Goal: Complete application form: Complete application form

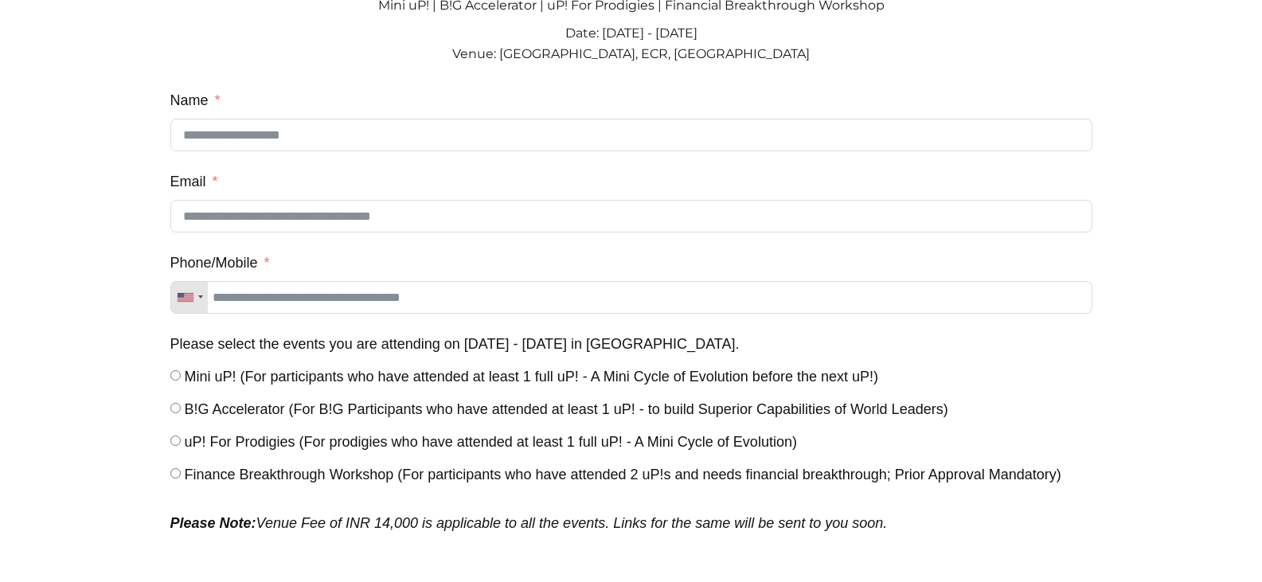
scroll to position [164, 0]
click at [214, 480] on span "Finance Breakthrough Workshop (For participants who have attended 2 uP!s and ne…" at bounding box center [623, 475] width 877 height 16
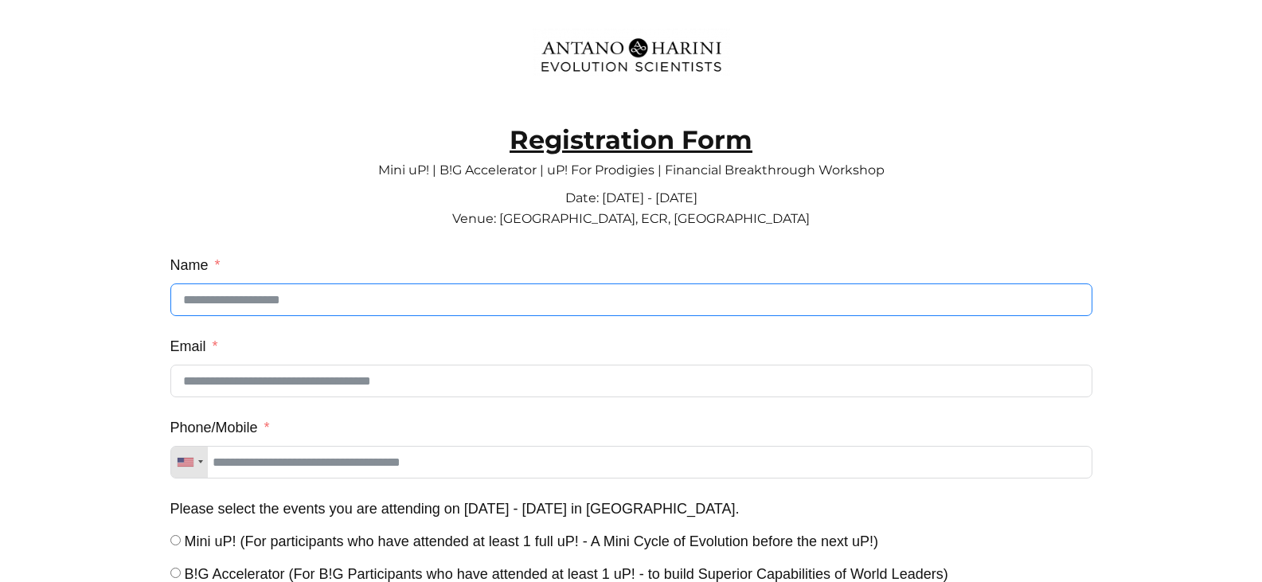
click at [251, 295] on input "Name" at bounding box center [631, 299] width 922 height 33
type input "******"
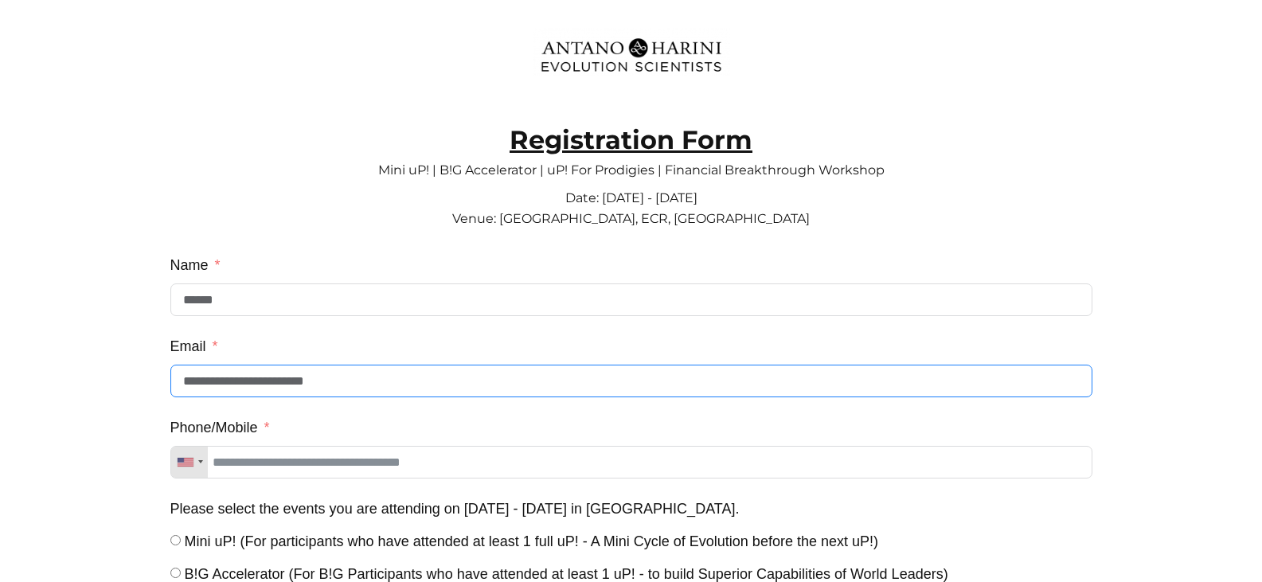
type input "**********"
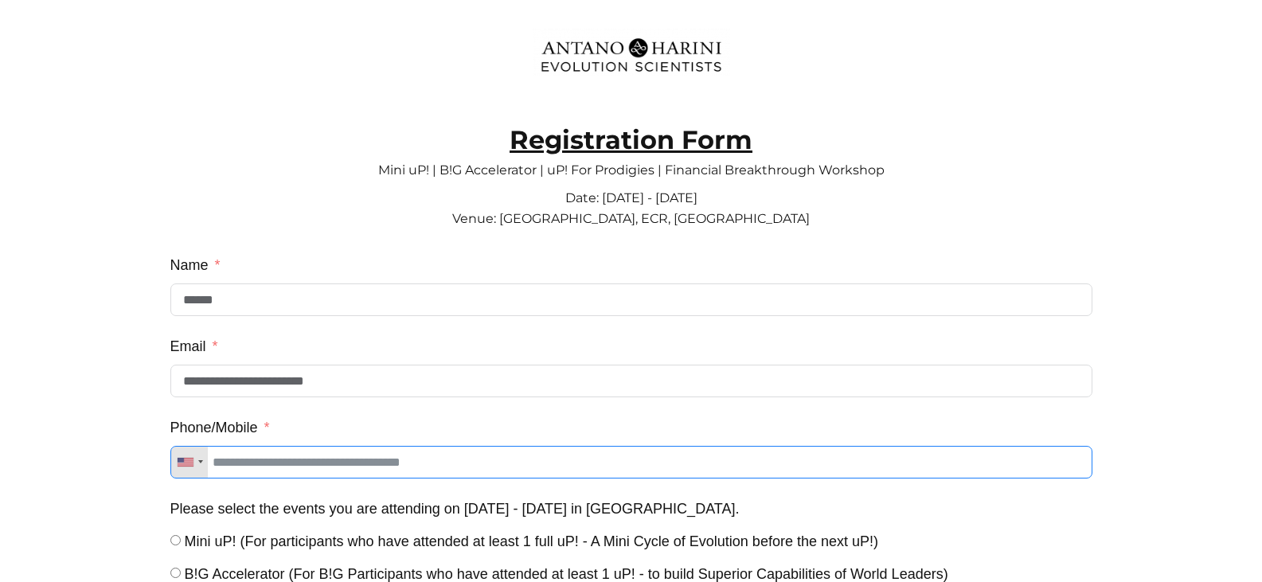
click at [394, 470] on input "Phone/Mobile" at bounding box center [631, 462] width 922 height 33
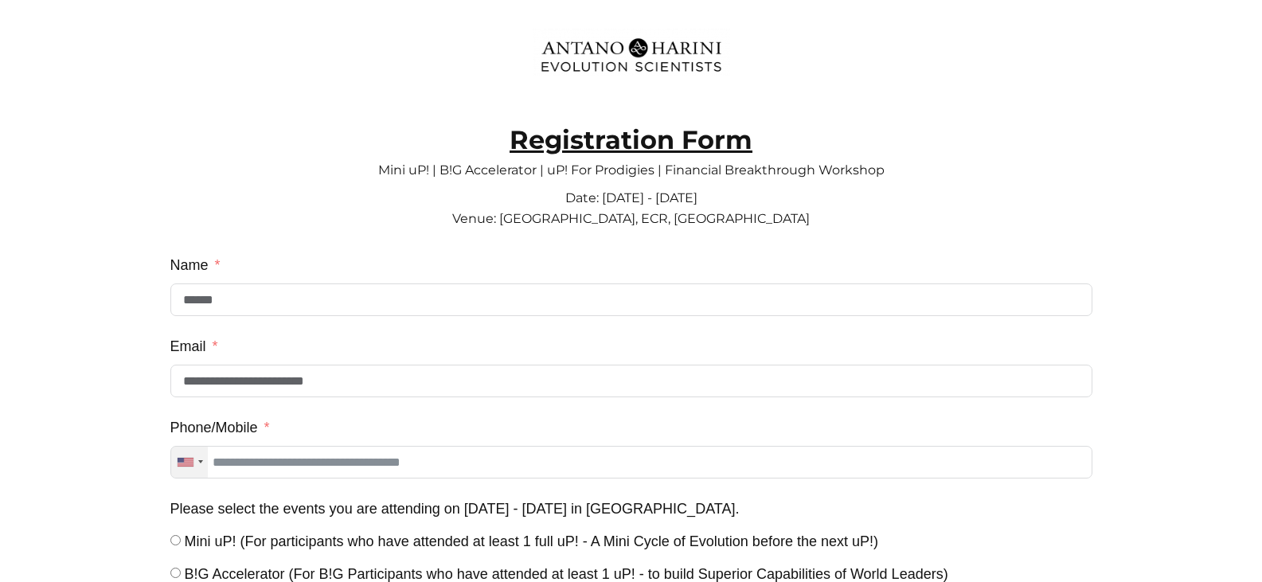
click at [185, 475] on div "Telephone country code" at bounding box center [189, 462] width 37 height 31
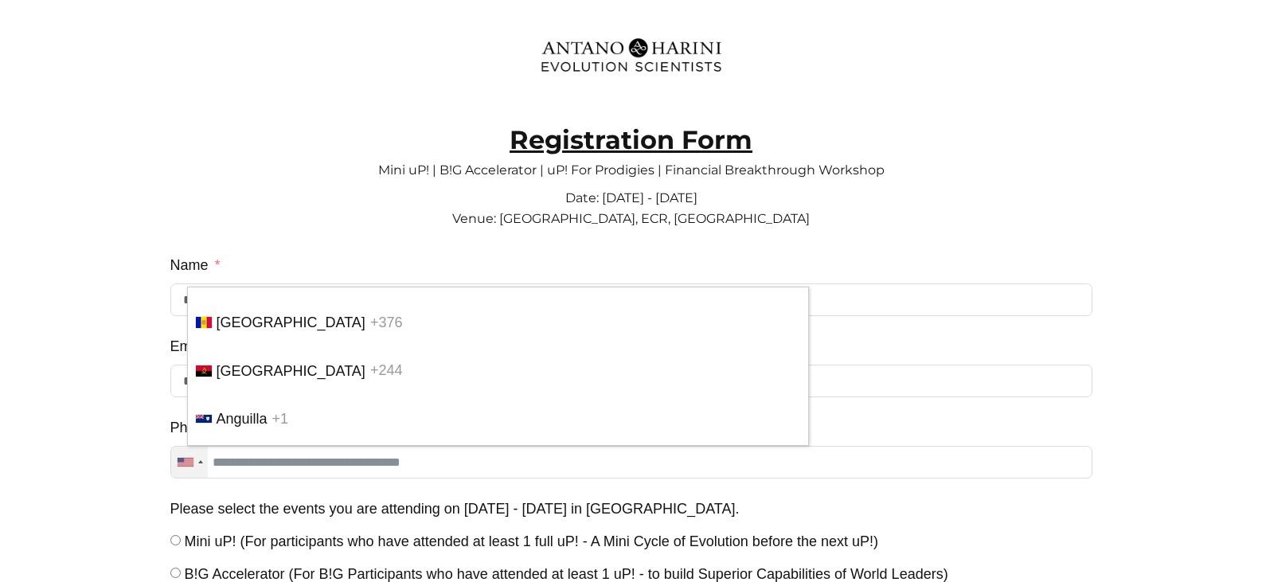
scroll to position [4764, 0]
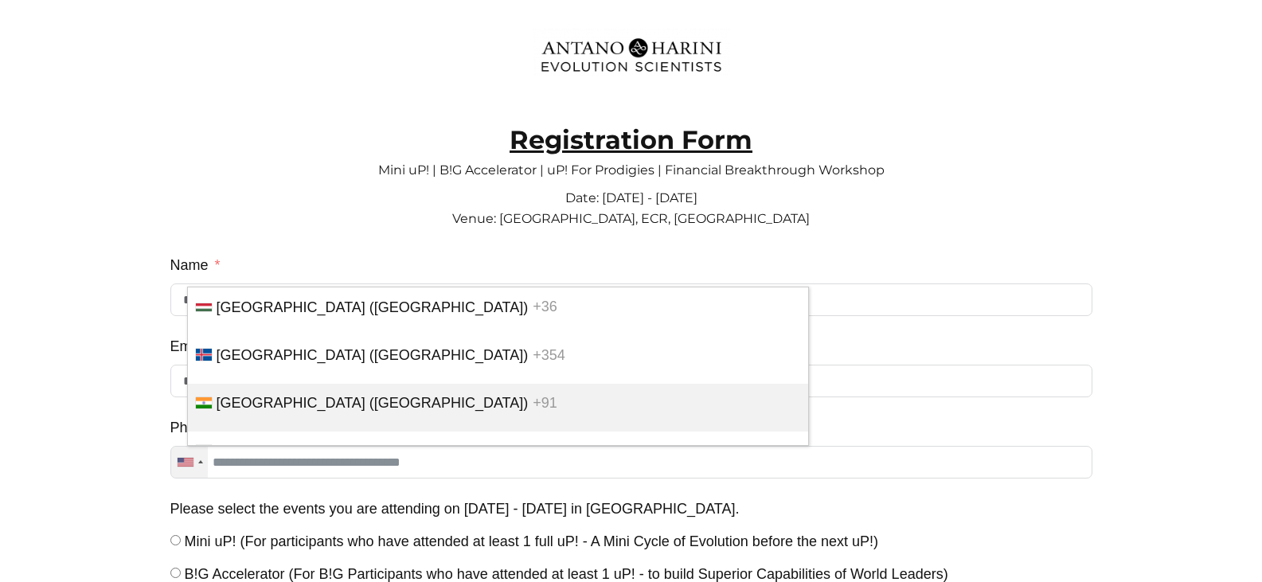
click at [272, 430] on li "[GEOGRAPHIC_DATA] ([GEOGRAPHIC_DATA]) +91" at bounding box center [498, 408] width 620 height 48
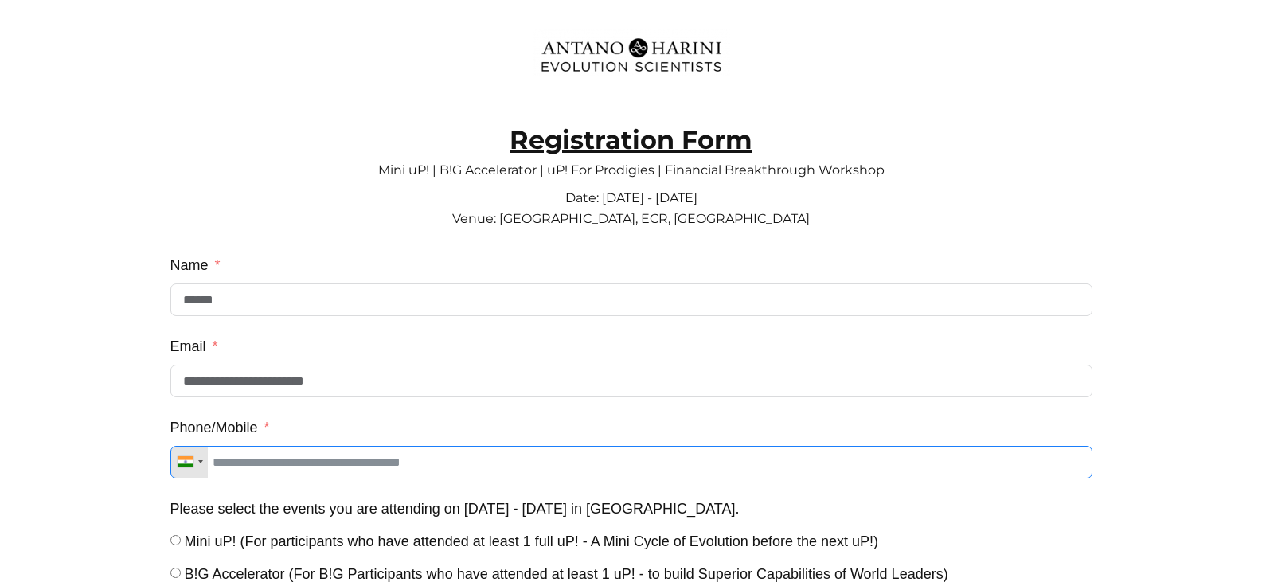
click at [308, 472] on input "Phone/Mobile" at bounding box center [631, 462] width 922 height 33
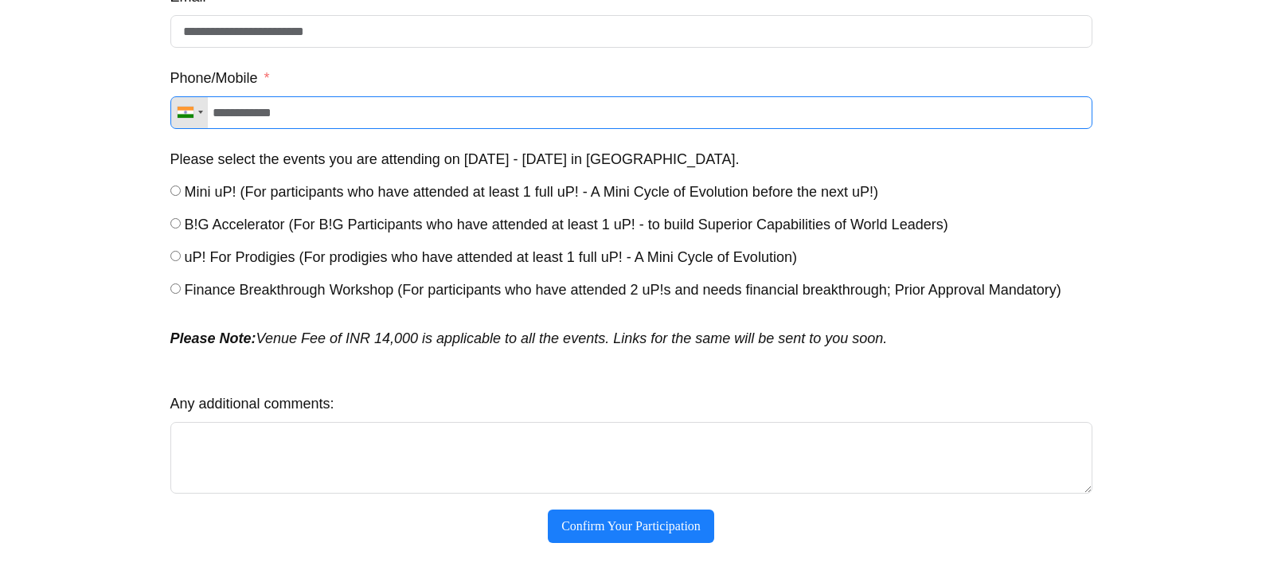
scroll to position [351, 0]
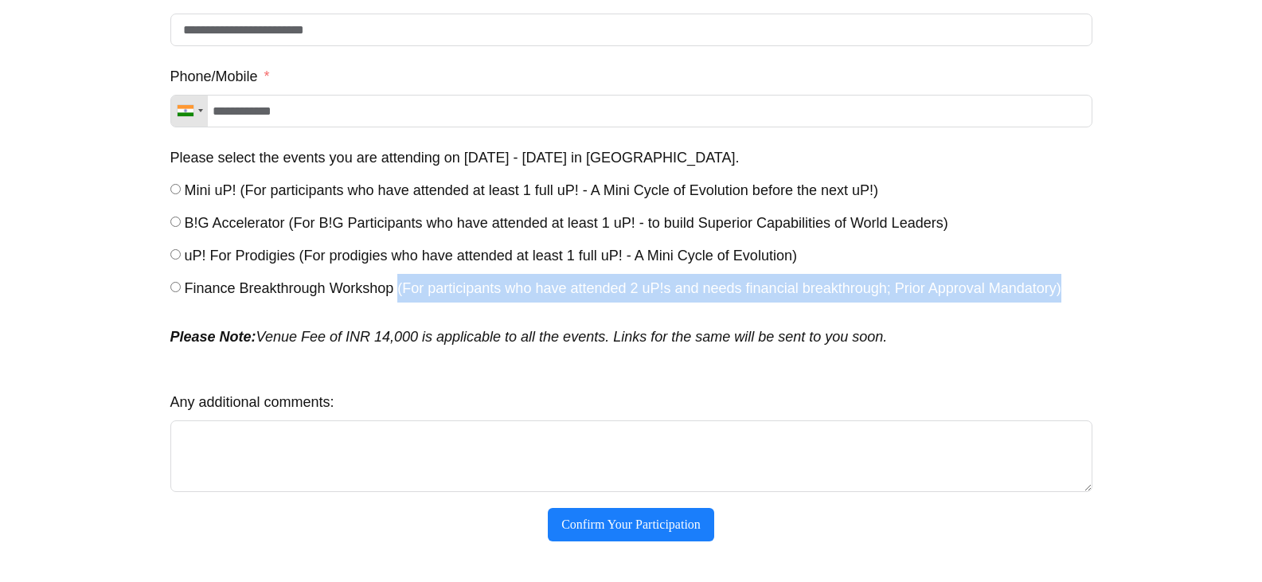
drag, startPoint x: 397, startPoint y: 302, endPoint x: 1074, endPoint y: 313, distance: 677.7
click at [1074, 307] on div "Please select the events you are attending on [DATE] - [DATE] in [GEOGRAPHIC_DA…" at bounding box center [631, 224] width 922 height 163
click at [896, 295] on span "Finance Breakthrough Workshop (For participants who have attended 2 uP!s and ne…" at bounding box center [623, 288] width 877 height 16
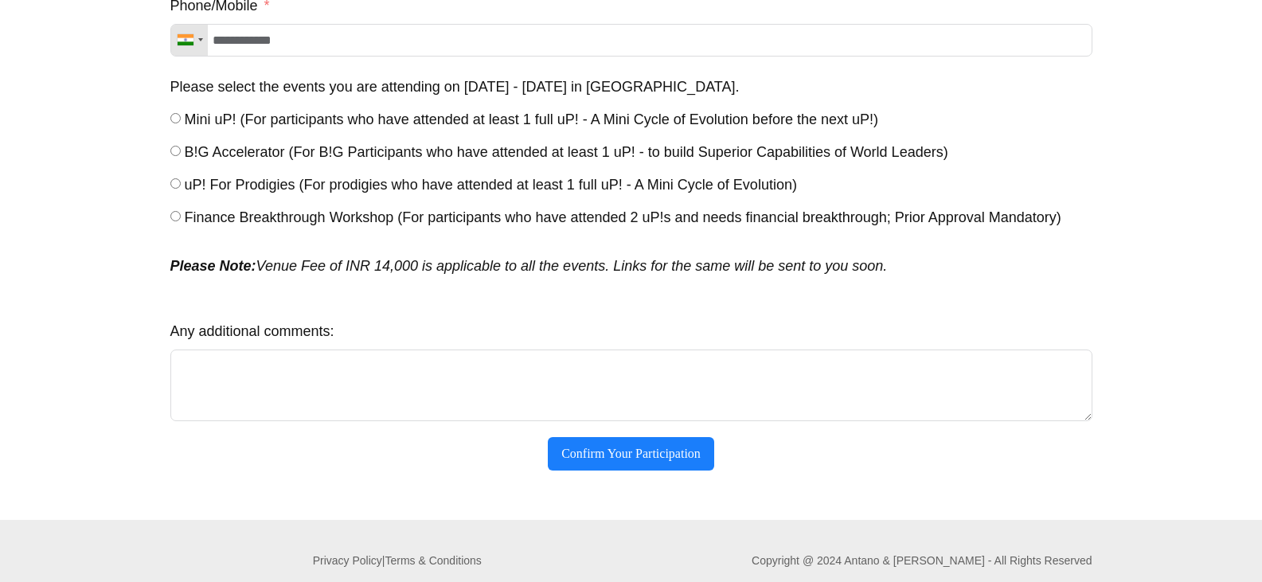
scroll to position [451, 0]
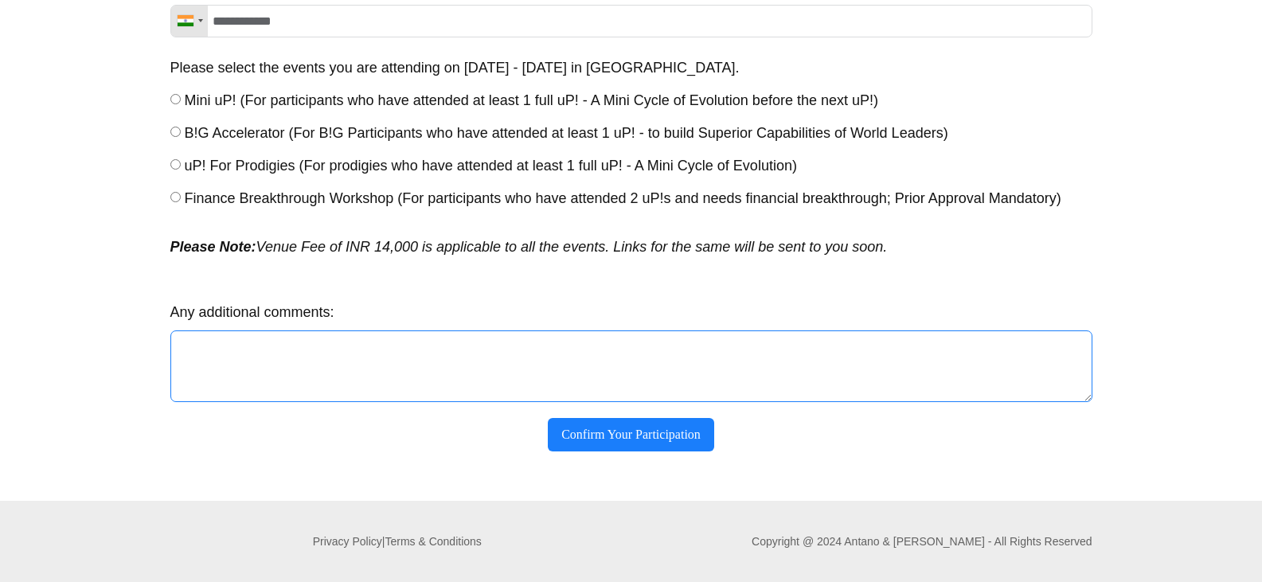
click at [264, 352] on textarea "Any additional comments:" at bounding box center [631, 366] width 922 height 72
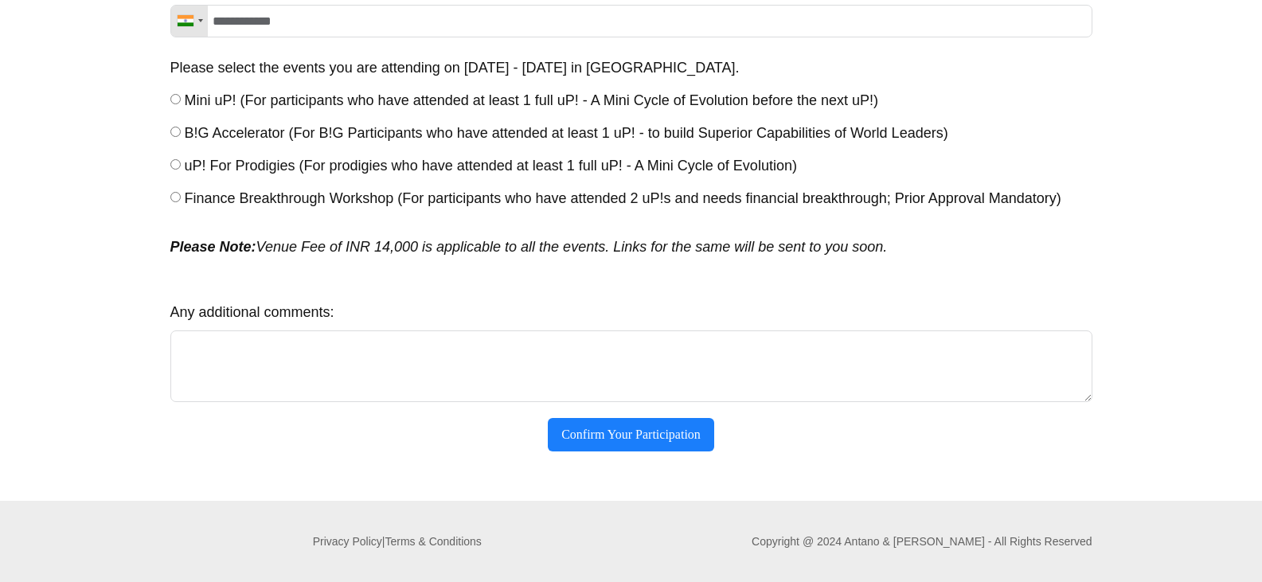
drag, startPoint x: 279, startPoint y: 251, endPoint x: 931, endPoint y: 243, distance: 651.4
click at [931, 243] on p "Please Note: Venue Fee of INR 14,000 is applicable to all the events. Links for…" at bounding box center [631, 256] width 922 height 49
click at [643, 244] on em "Please Note: Venue Fee of INR 14,000 is applicable to all the events. Links for…" at bounding box center [528, 247] width 717 height 16
click at [656, 424] on button "Confirm Your Participation" at bounding box center [631, 434] width 166 height 33
type input "**********"
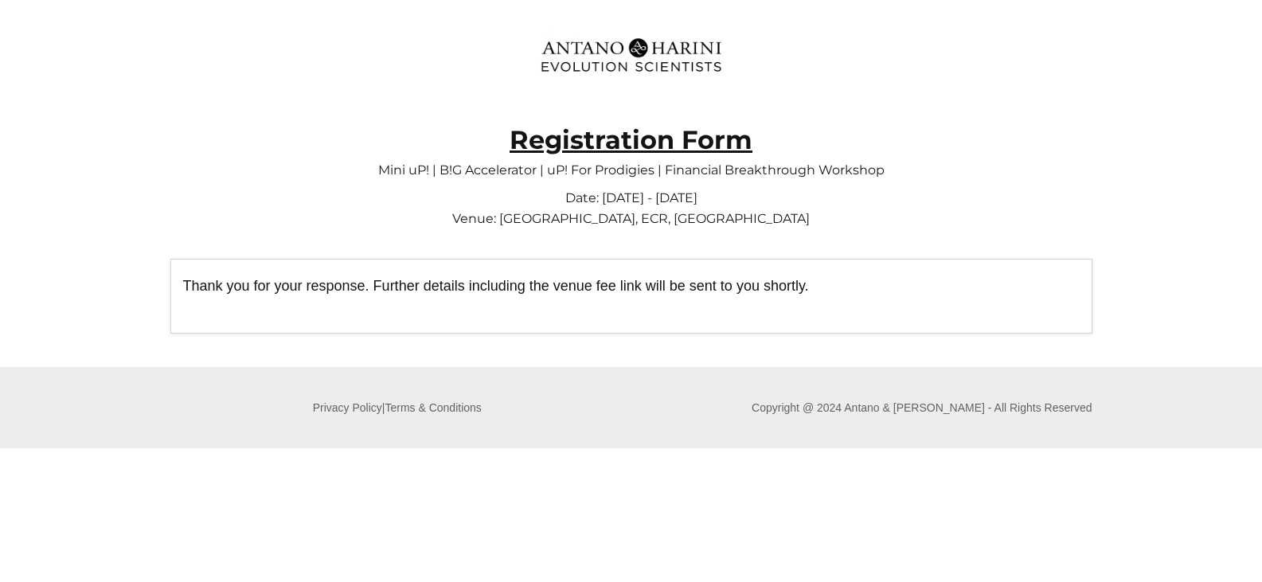
scroll to position [0, 0]
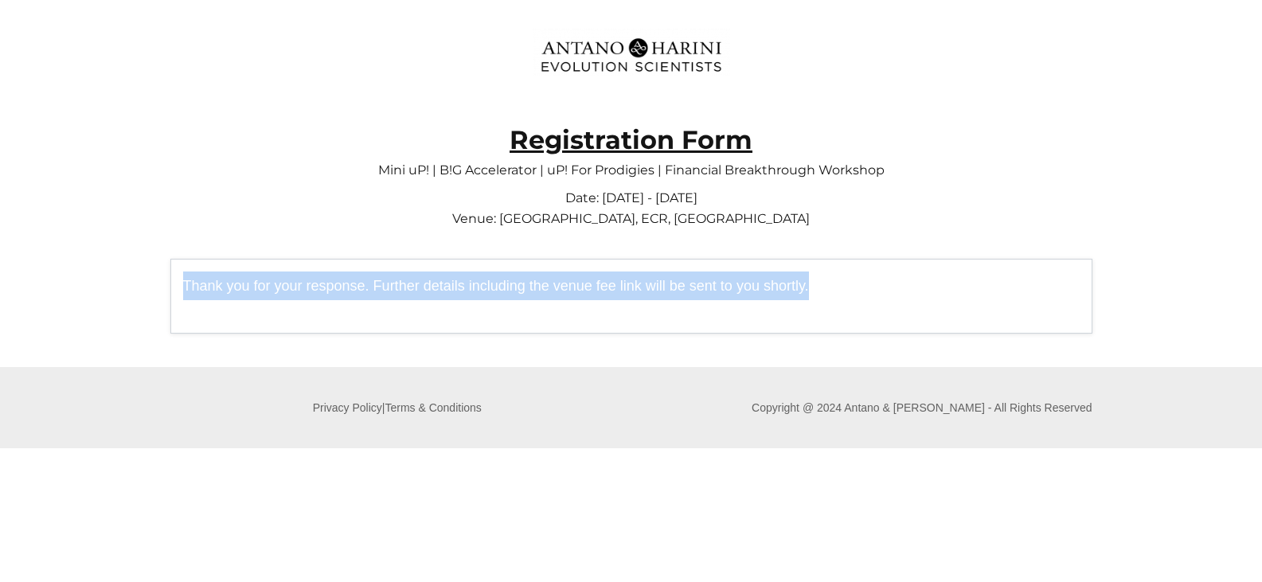
drag, startPoint x: 169, startPoint y: 276, endPoint x: 967, endPoint y: 290, distance: 797.9
click at [967, 290] on div "**********" at bounding box center [632, 292] width 924 height 84
click at [720, 296] on p "Thank you for your response. Further details including the venue fee link will …" at bounding box center [631, 296] width 897 height 49
drag, startPoint x: 831, startPoint y: 291, endPoint x: 217, endPoint y: 290, distance: 613.9
click at [217, 290] on p "Thank you for your response. Further details including the venue fee link will …" at bounding box center [631, 296] width 897 height 49
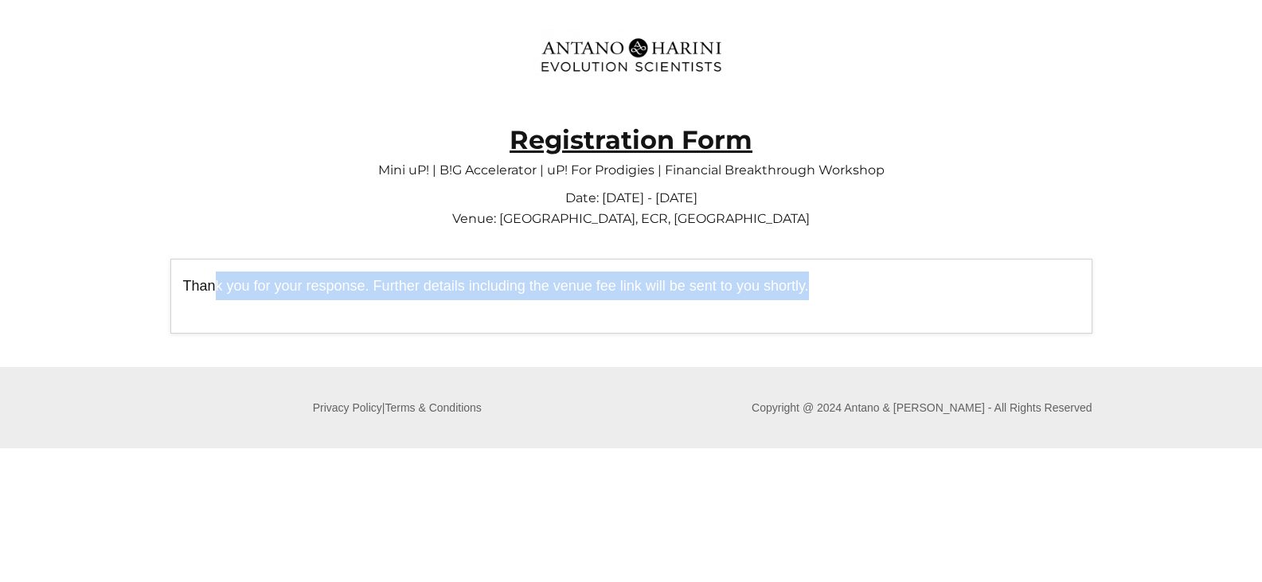
click at [442, 300] on p "Thank you for your response. Further details including the venue fee link will …" at bounding box center [631, 296] width 897 height 49
drag, startPoint x: 176, startPoint y: 284, endPoint x: 836, endPoint y: 289, distance: 660.1
click at [836, 289] on div "Thank you for your response. Further details including the venue fee link will …" at bounding box center [631, 296] width 922 height 75
click at [589, 295] on p "Thank you for your response. Further details including the venue fee link will …" at bounding box center [631, 296] width 897 height 49
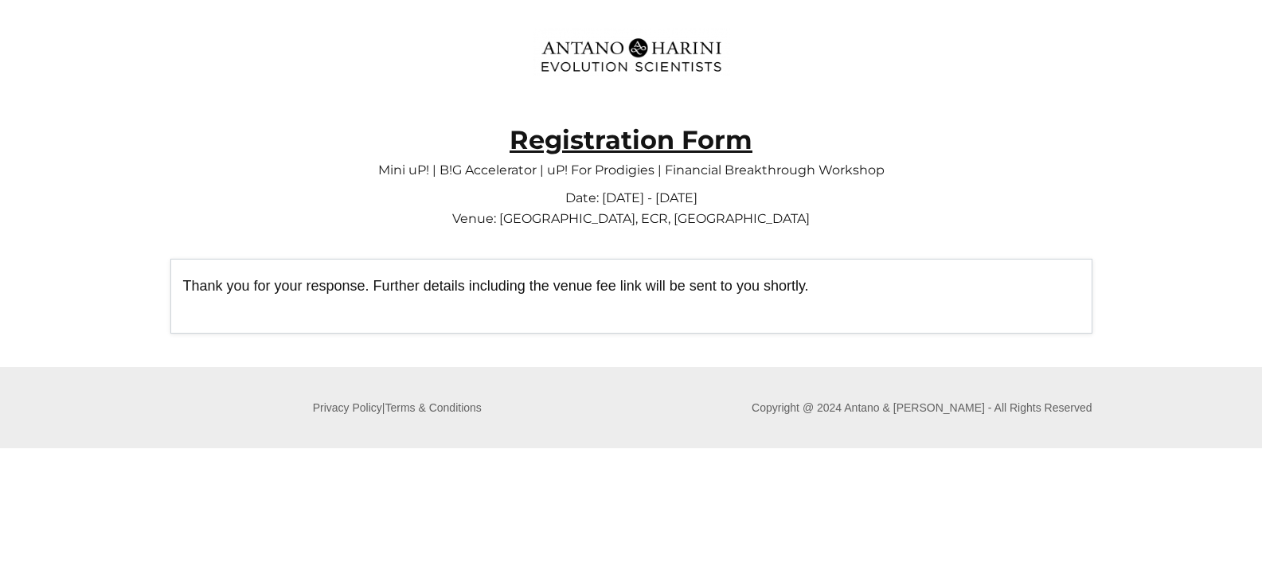
click at [720, 294] on p "Thank you for your response. Further details including the venue fee link will …" at bounding box center [631, 296] width 897 height 49
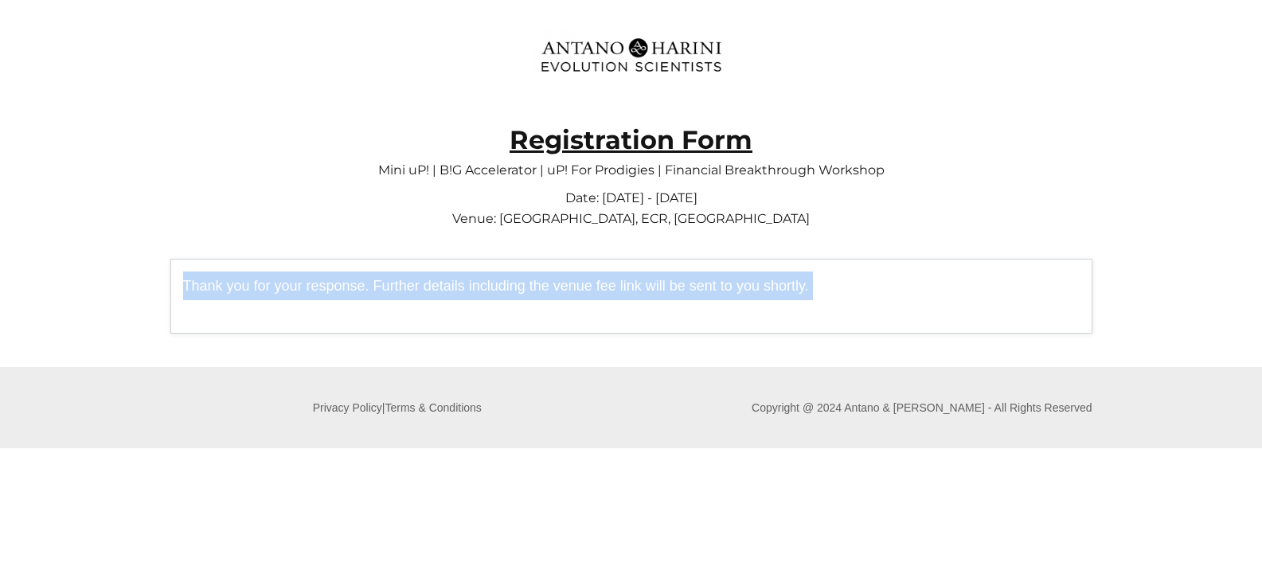
click at [720, 294] on p "Thank you for your response. Further details including the venue fee link will …" at bounding box center [631, 296] width 897 height 49
click at [396, 295] on p "Thank you for your response. Further details including the venue fee link will …" at bounding box center [631, 296] width 897 height 49
drag, startPoint x: 348, startPoint y: 278, endPoint x: 927, endPoint y: 278, distance: 578.9
click at [927, 278] on p "Thank you for your response. Further details including the venue fee link will …" at bounding box center [631, 296] width 897 height 49
click at [804, 295] on p "Thank you for your response. Further details including the venue fee link will …" at bounding box center [631, 296] width 897 height 49
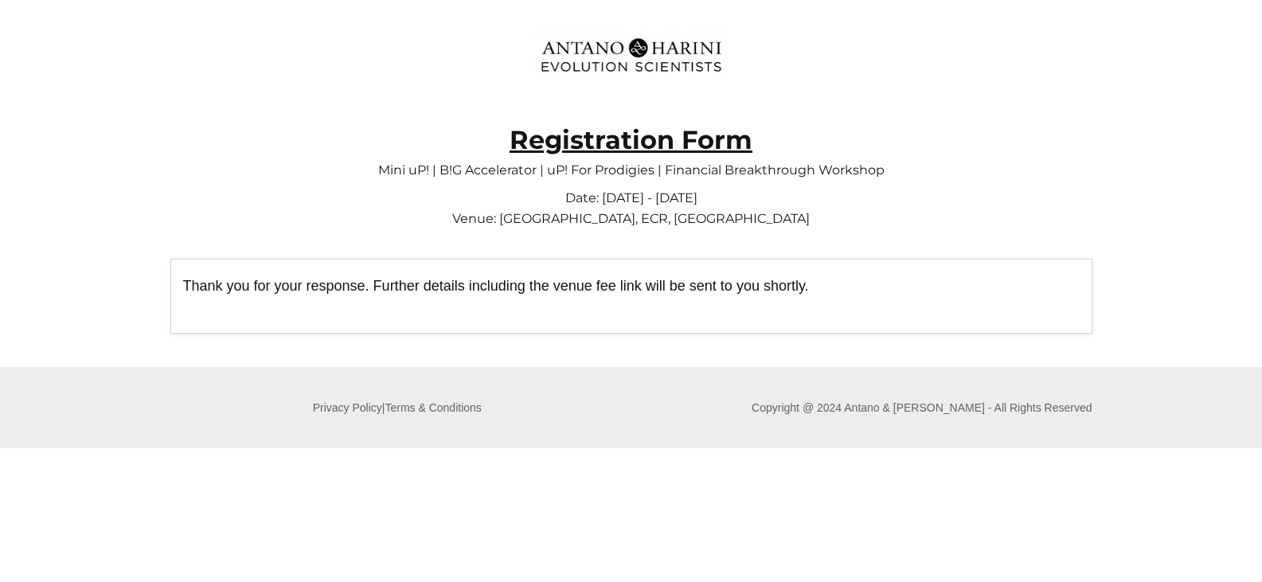
click at [699, 286] on p "Thank you for your response. Further details including the venue fee link will …" at bounding box center [631, 296] width 897 height 49
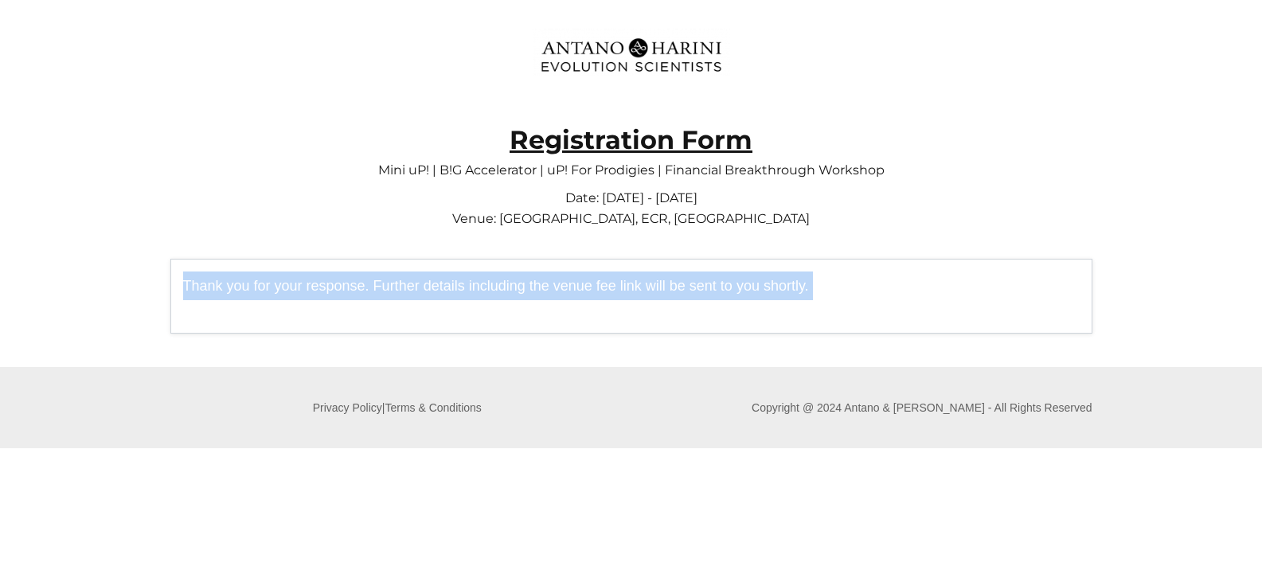
click at [699, 286] on p "Thank you for your response. Further details including the venue fee link will …" at bounding box center [631, 296] width 897 height 49
drag, startPoint x: 530, startPoint y: 188, endPoint x: 766, endPoint y: 192, distance: 235.7
click at [766, 192] on p "Date: [DATE] - [DATE] Venue: [GEOGRAPHIC_DATA], [GEOGRAPHIC_DATA]" at bounding box center [631, 203] width 922 height 58
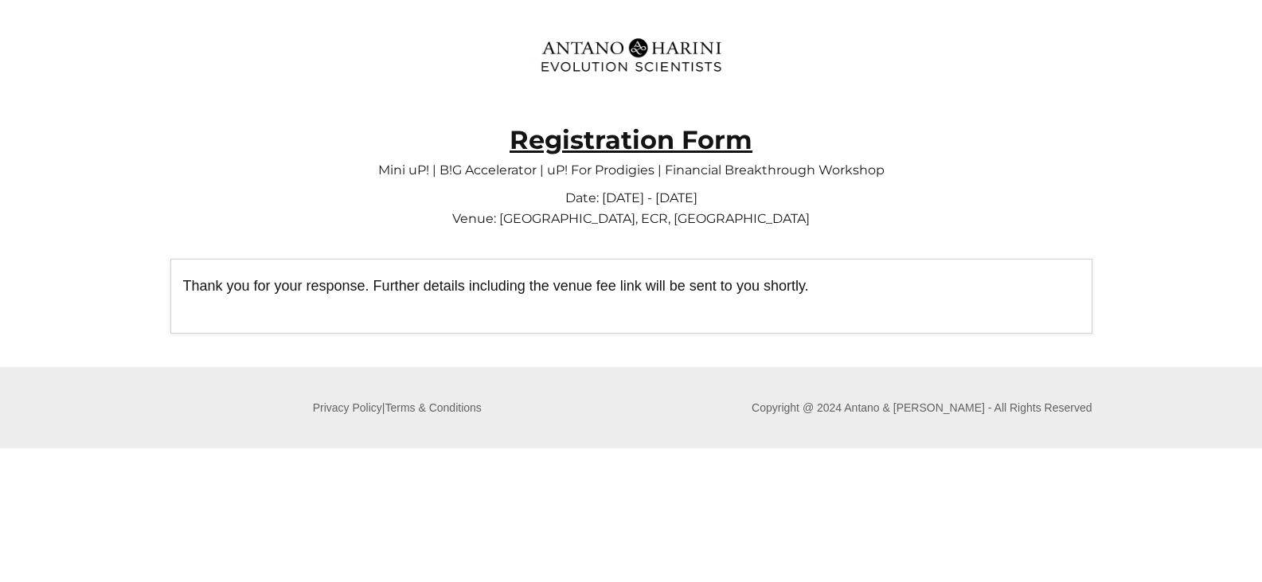
click at [489, 216] on p "Date: [DATE] - [DATE] Venue: [GEOGRAPHIC_DATA], [GEOGRAPHIC_DATA]" at bounding box center [631, 203] width 922 height 58
click at [815, 230] on p "Date: [DATE] - [DATE] Venue: [GEOGRAPHIC_DATA], [GEOGRAPHIC_DATA]" at bounding box center [631, 203] width 922 height 58
click at [862, 88] on div at bounding box center [631, 52] width 955 height 79
click at [474, 131] on p "Registration Form" at bounding box center [631, 126] width 922 height 45
drag, startPoint x: 417, startPoint y: 161, endPoint x: 888, endPoint y: 178, distance: 470.9
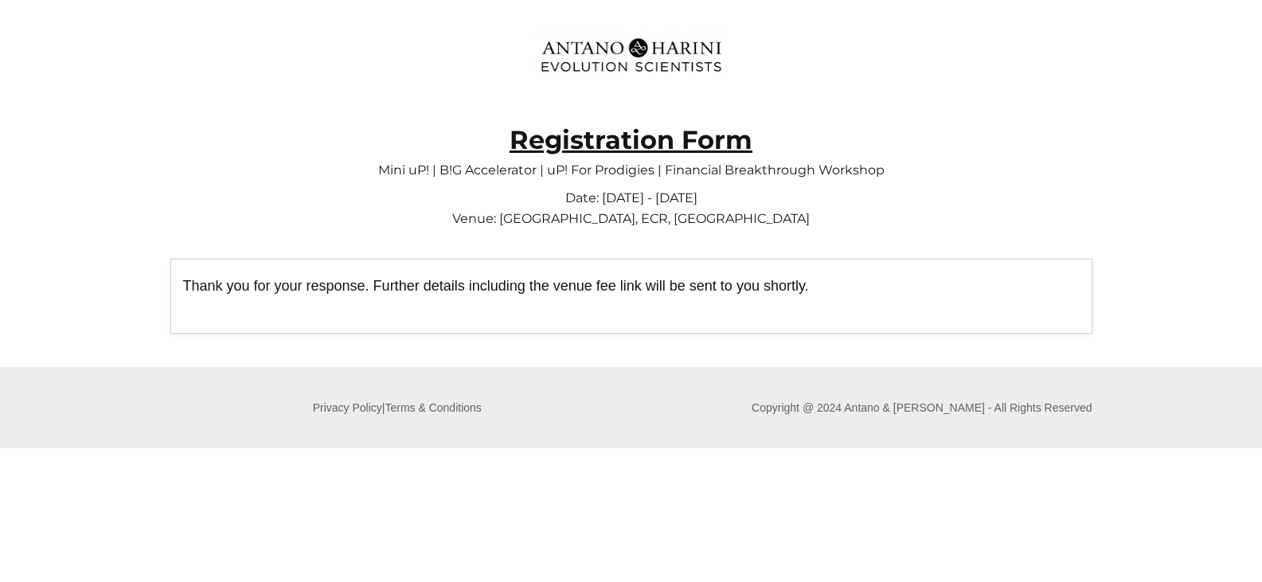
click at [888, 178] on div "Mini uP! | B!G Accelerator | uP! For Prodigies | Financial Breakthrough Worksho…" at bounding box center [632, 192] width 924 height 84
click at [662, 145] on strong "Registration Form" at bounding box center [631, 139] width 243 height 31
click at [880, 192] on p "Date: [DATE] - [DATE] Venue: [GEOGRAPHIC_DATA], [GEOGRAPHIC_DATA]" at bounding box center [631, 203] width 922 height 58
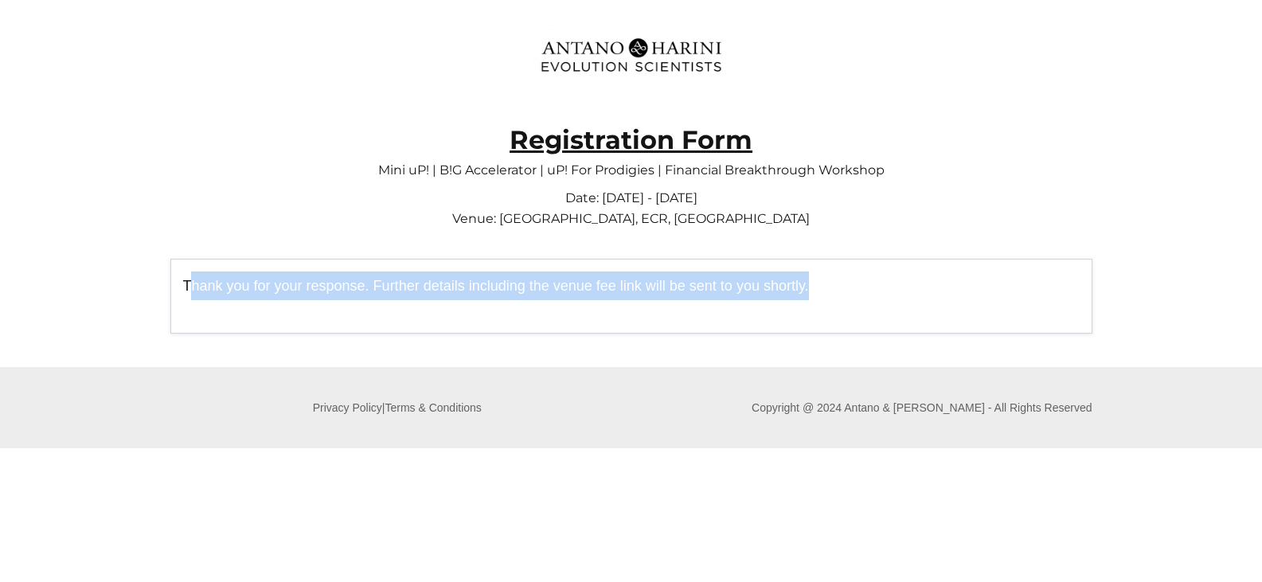
drag, startPoint x: 343, startPoint y: 283, endPoint x: 964, endPoint y: 279, distance: 621.1
click at [917, 279] on p "Thank you for your response. Further details including the venue fee link will …" at bounding box center [631, 296] width 897 height 49
click at [966, 279] on p "Thank you for your response. Further details including the venue fee link will …" at bounding box center [631, 296] width 897 height 49
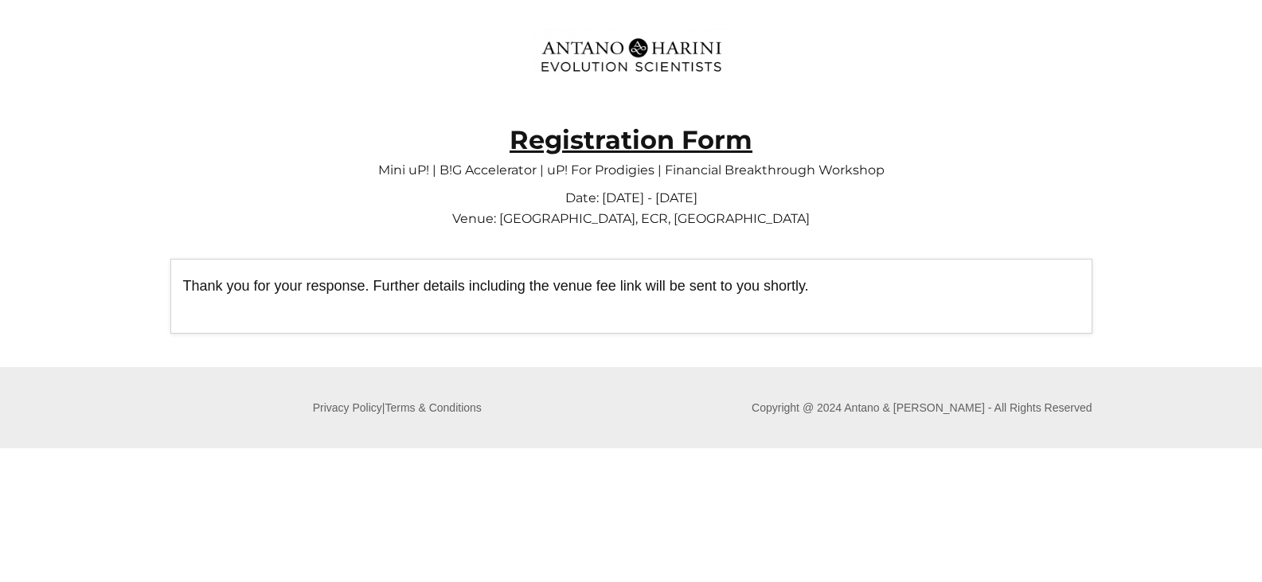
click at [982, 166] on p "Mini uP! | B!G Accelerator | uP! For Prodigies | Financial Breakthrough Workshop" at bounding box center [631, 162] width 922 height 24
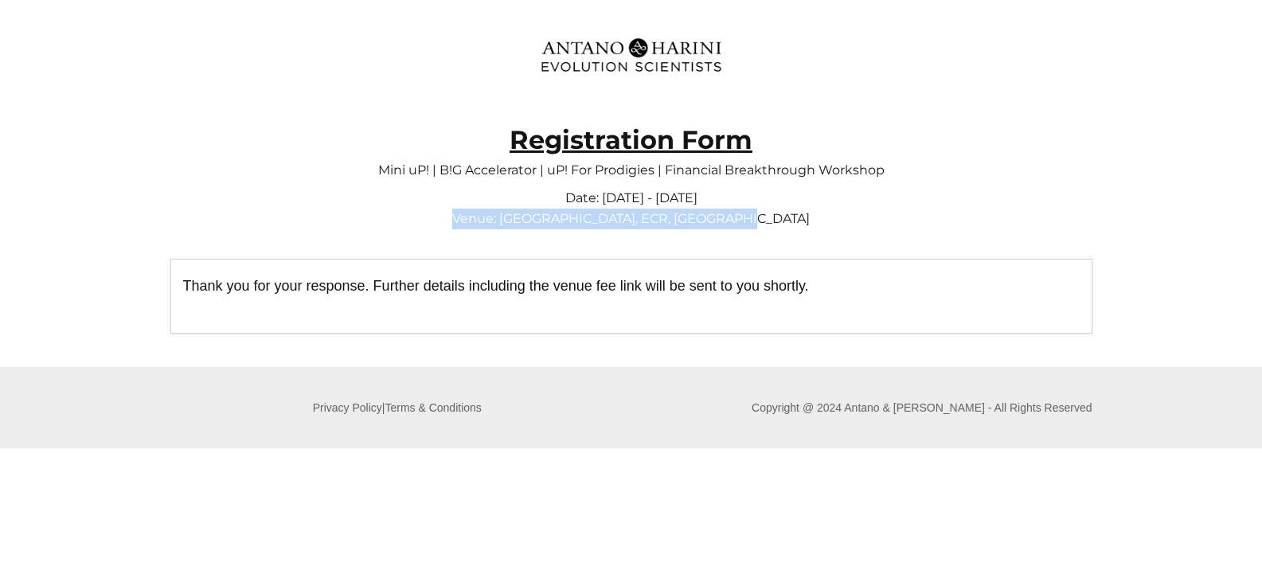
drag, startPoint x: 482, startPoint y: 215, endPoint x: 795, endPoint y: 217, distance: 312.9
click at [795, 217] on p "Date: [DATE] - [DATE] Venue: [GEOGRAPHIC_DATA], [GEOGRAPHIC_DATA]" at bounding box center [631, 203] width 922 height 58
copy span "Venue: [GEOGRAPHIC_DATA], ECR, [GEOGRAPHIC_DATA]"
click at [817, 213] on p "Date: [DATE] - [DATE] Venue: [GEOGRAPHIC_DATA], [GEOGRAPHIC_DATA]" at bounding box center [631, 203] width 922 height 58
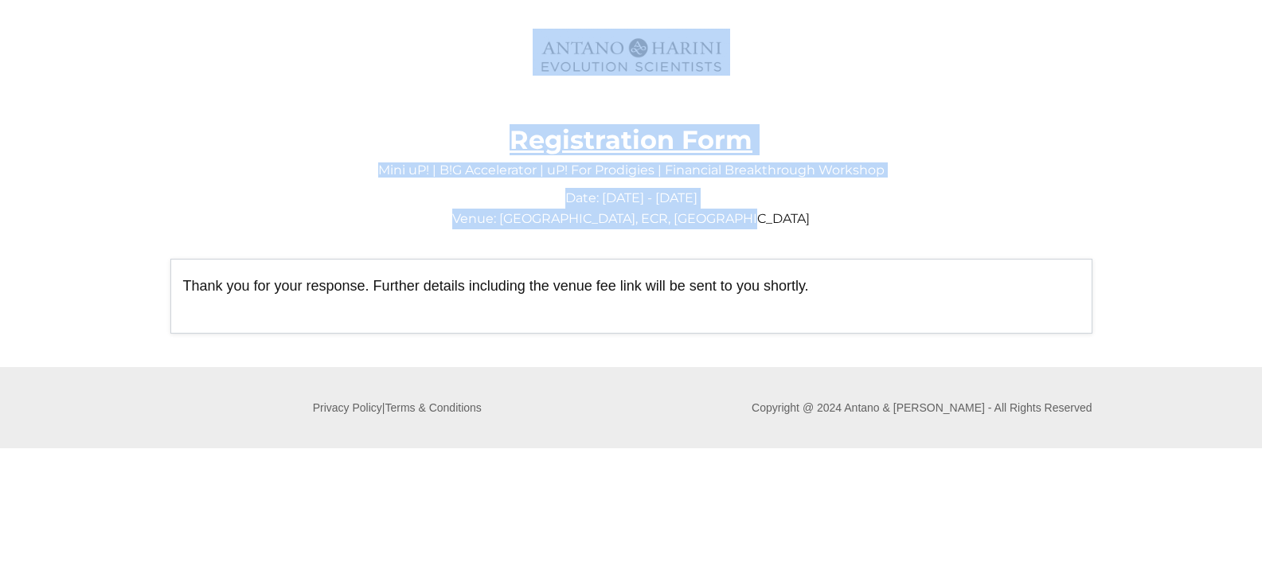
drag, startPoint x: 813, startPoint y: 230, endPoint x: 333, endPoint y: 84, distance: 502.0
click at [333, 84] on div "**********" at bounding box center [631, 183] width 955 height 365
click at [451, 67] on div at bounding box center [631, 52] width 955 height 79
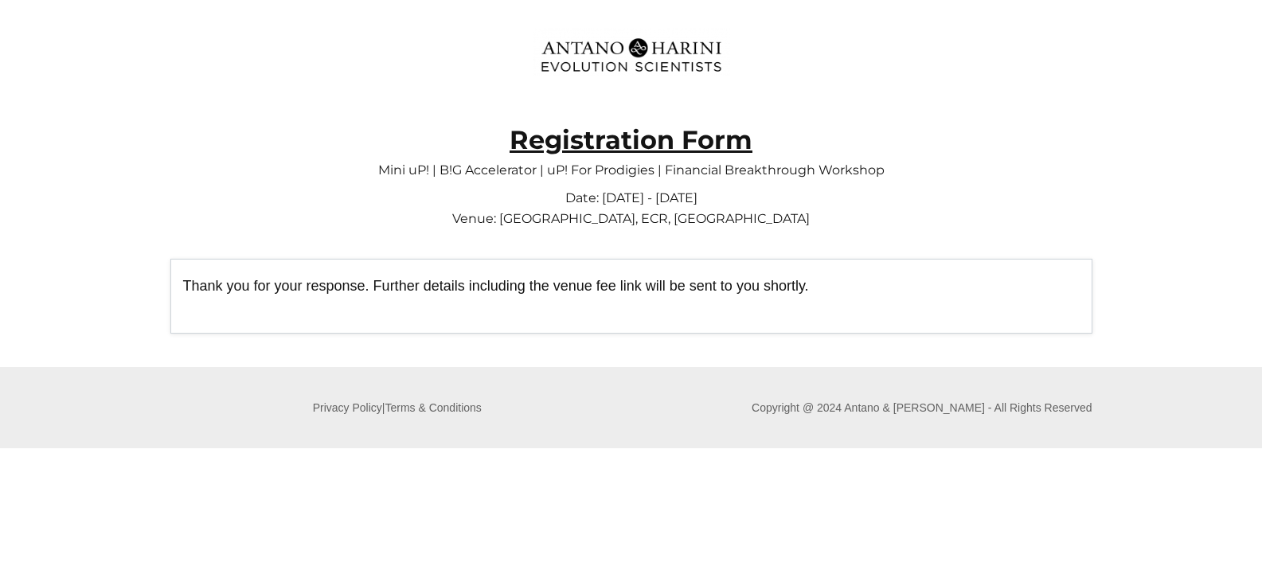
drag, startPoint x: 537, startPoint y: 61, endPoint x: 840, endPoint y: 64, distance: 303.4
click at [840, 64] on div at bounding box center [631, 52] width 955 height 79
click at [833, 86] on div at bounding box center [631, 52] width 955 height 79
drag, startPoint x: 808, startPoint y: 84, endPoint x: 304, endPoint y: 12, distance: 509.2
click at [304, 12] on div at bounding box center [625, 52] width 967 height 103
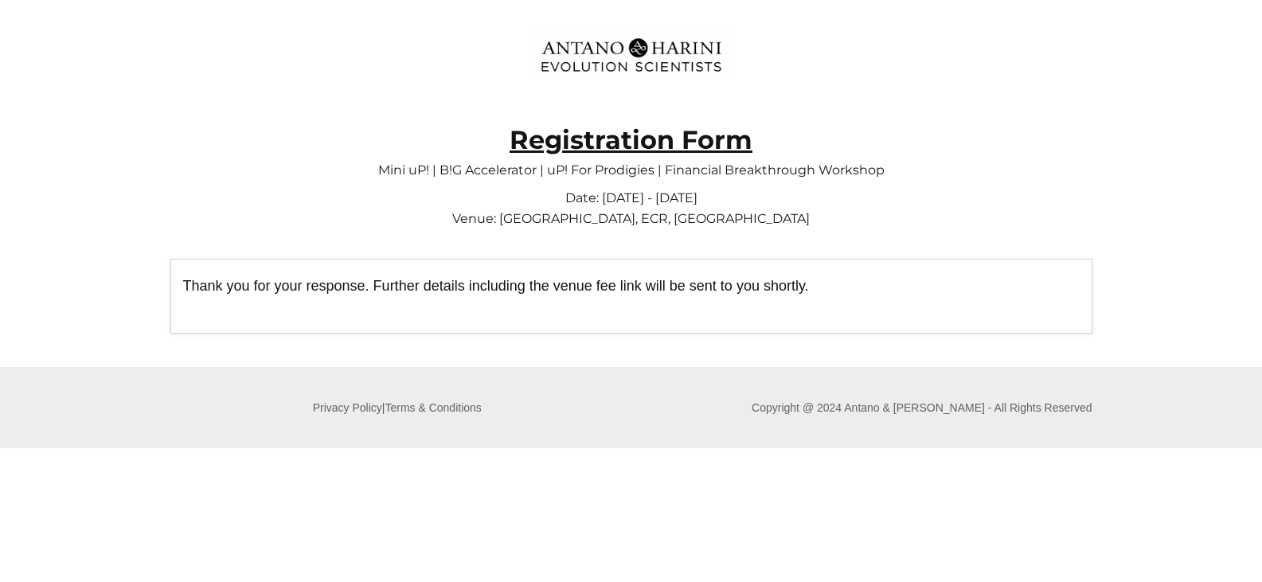
click at [756, 260] on div "Thank you for your response. Further details including the venue fee link will …" at bounding box center [631, 296] width 922 height 75
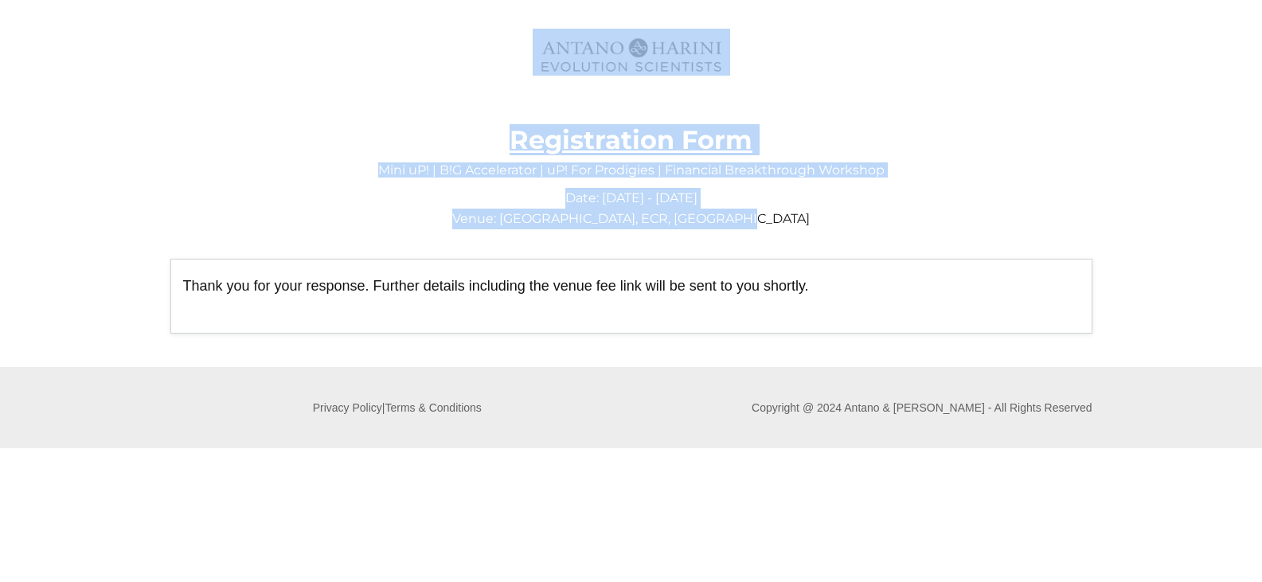
drag, startPoint x: 819, startPoint y: 232, endPoint x: 304, endPoint y: 2, distance: 564.2
click at [287, 7] on div "**********" at bounding box center [631, 183] width 955 height 365
click at [840, 210] on p "Date: [DATE] - [DATE] Venue: [GEOGRAPHIC_DATA], [GEOGRAPHIC_DATA]" at bounding box center [631, 203] width 922 height 58
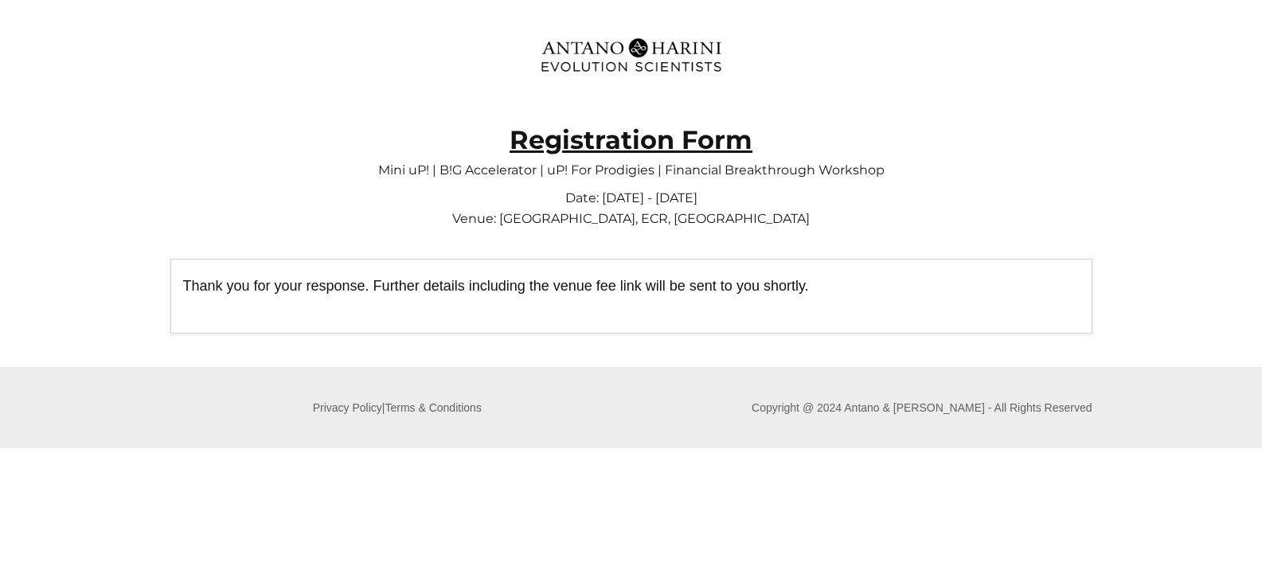
click at [873, 186] on p "Date: [DATE] - [DATE] Venue: [GEOGRAPHIC_DATA], [GEOGRAPHIC_DATA]" at bounding box center [631, 203] width 922 height 58
drag, startPoint x: 883, startPoint y: 408, endPoint x: 767, endPoint y: 393, distance: 117.2
click at [779, 393] on div "Privacy Policy | Terms & Conditions Copyright @ 2024 Antano & [PERSON_NAME] - A…" at bounding box center [626, 408] width 936 height 48
click at [719, 388] on div "Privacy Policy | Terms & Conditions Copyright @ 2024 Antano & [PERSON_NAME] - A…" at bounding box center [626, 408] width 936 height 48
drag, startPoint x: 554, startPoint y: 410, endPoint x: 535, endPoint y: 412, distance: 19.2
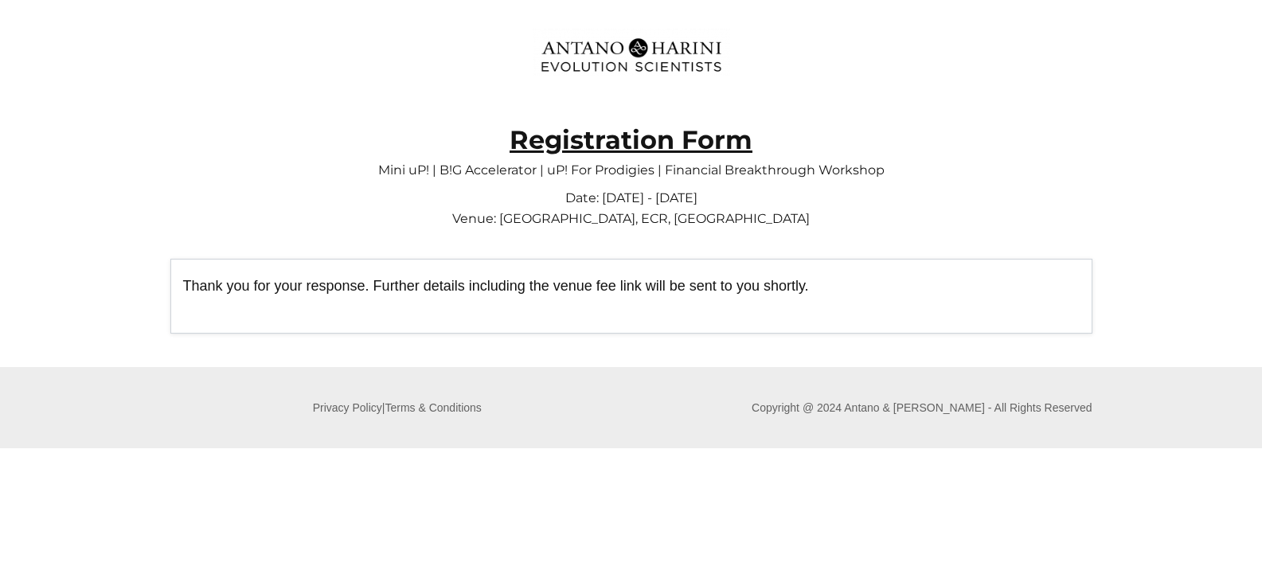
click at [553, 410] on p "Privacy Policy | Terms & Conditions" at bounding box center [397, 408] width 455 height 22
drag, startPoint x: 502, startPoint y: 412, endPoint x: 190, endPoint y: 412, distance: 311.3
click at [190, 412] on p "Privacy Policy | Terms & Conditions" at bounding box center [397, 408] width 455 height 22
drag, startPoint x: 653, startPoint y: 350, endPoint x: 663, endPoint y: 340, distance: 14.6
click at [653, 350] on div at bounding box center [631, 235] width 955 height 263
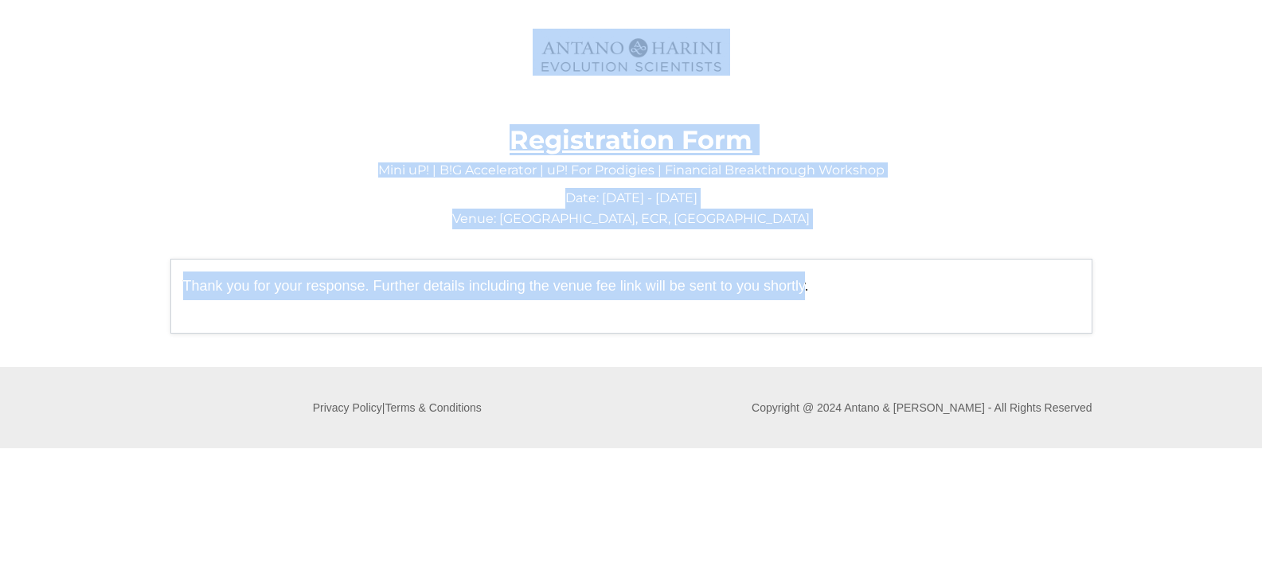
drag, startPoint x: 805, startPoint y: 256, endPoint x: 21, endPoint y: 4, distance: 823.9
click at [21, 4] on div "**********" at bounding box center [631, 183] width 1262 height 367
click at [884, 41] on div at bounding box center [631, 52] width 955 height 79
drag, startPoint x: 752, startPoint y: 278, endPoint x: 289, endPoint y: 36, distance: 522.1
click at [291, 41] on div "**********" at bounding box center [631, 183] width 955 height 365
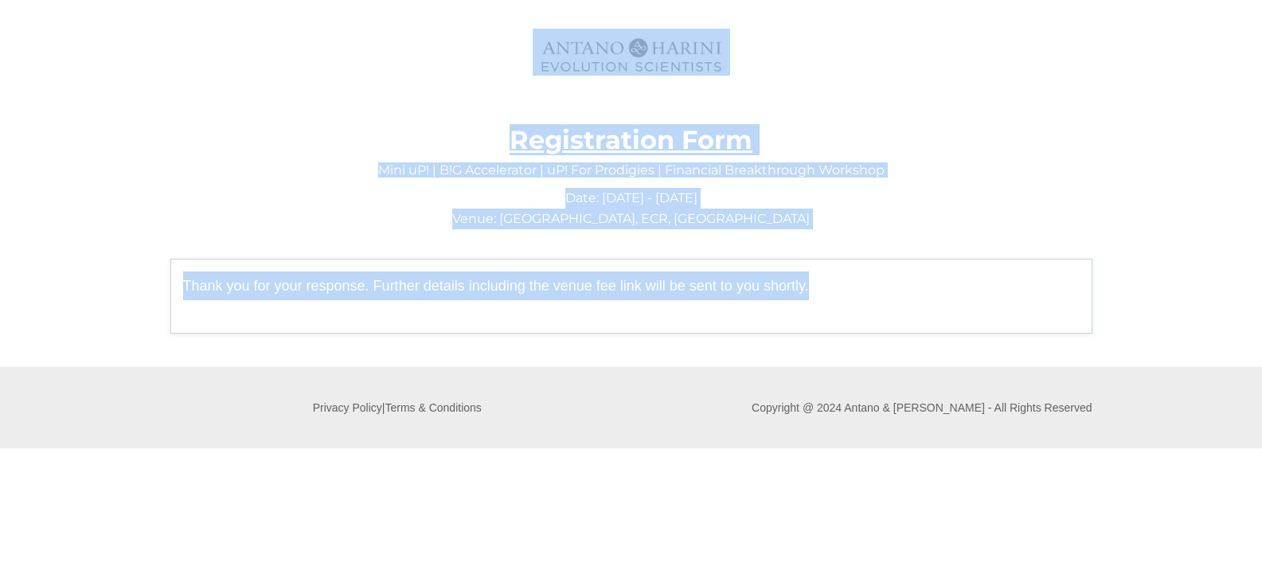
click at [859, 123] on p "Registration Form" at bounding box center [631, 126] width 922 height 45
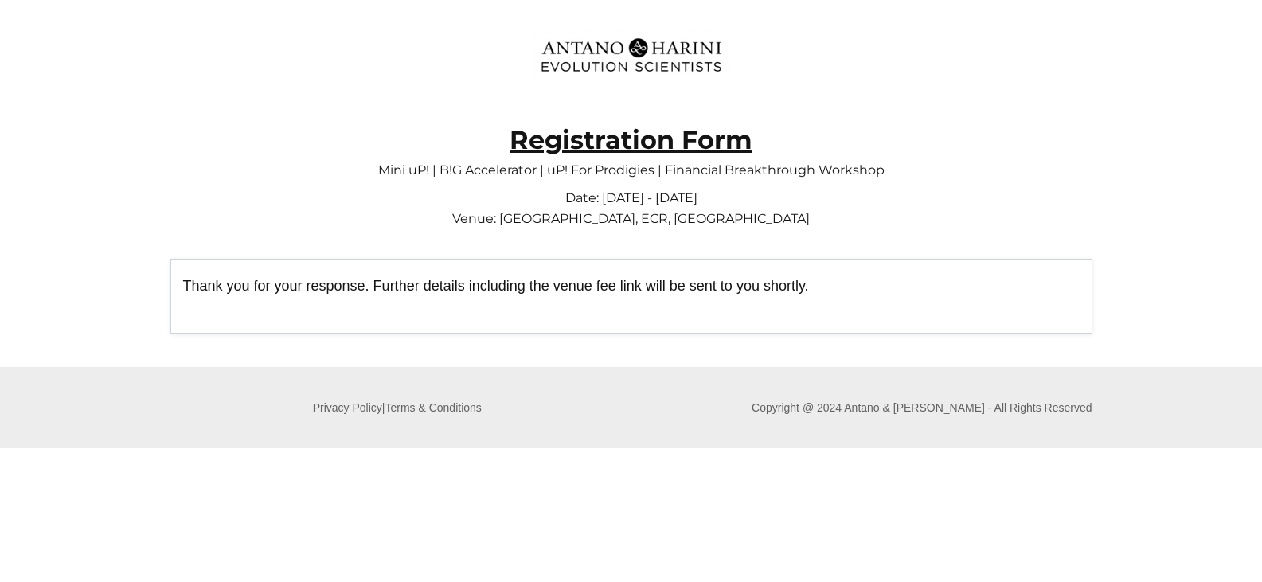
drag, startPoint x: 655, startPoint y: 174, endPoint x: 1038, endPoint y: 177, distance: 383.0
click at [1038, 177] on div "Mini uP! | B!G Accelerator | uP! For Prodigies | Financial Breakthrough Worksho…" at bounding box center [632, 192] width 924 height 84
click at [1042, 201] on p "Date: [DATE] - [DATE] Venue: [GEOGRAPHIC_DATA], [GEOGRAPHIC_DATA]" at bounding box center [631, 203] width 922 height 58
click at [517, 174] on p "Mini uP! | B!G Accelerator | uP! For Prodigies | Financial Breakthrough Workshop" at bounding box center [631, 162] width 922 height 24
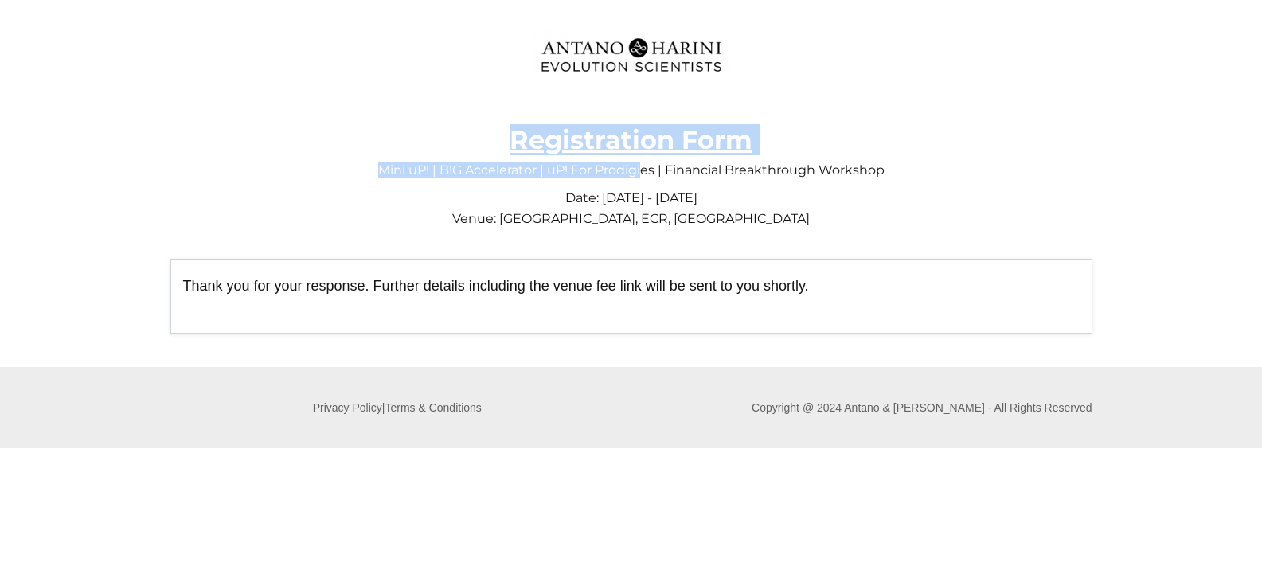
drag, startPoint x: 644, startPoint y: 174, endPoint x: 369, endPoint y: 139, distance: 277.8
click at [369, 139] on div "**********" at bounding box center [632, 227] width 924 height 247
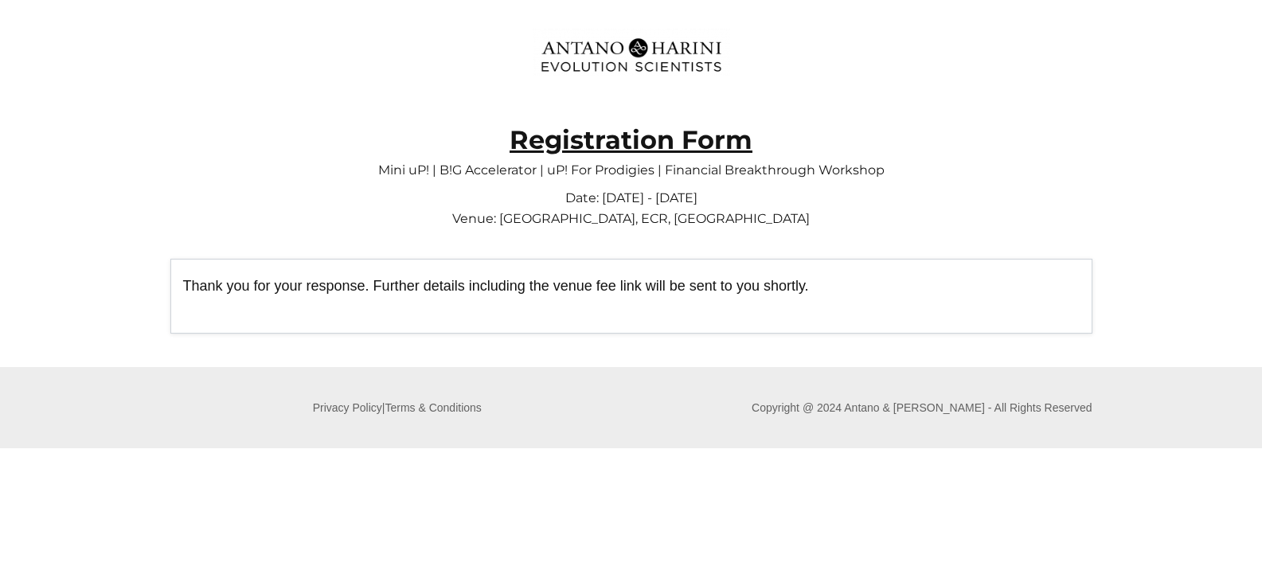
click at [481, 201] on p "Date: [DATE] - [DATE] Venue: [GEOGRAPHIC_DATA], [GEOGRAPHIC_DATA]" at bounding box center [631, 203] width 922 height 58
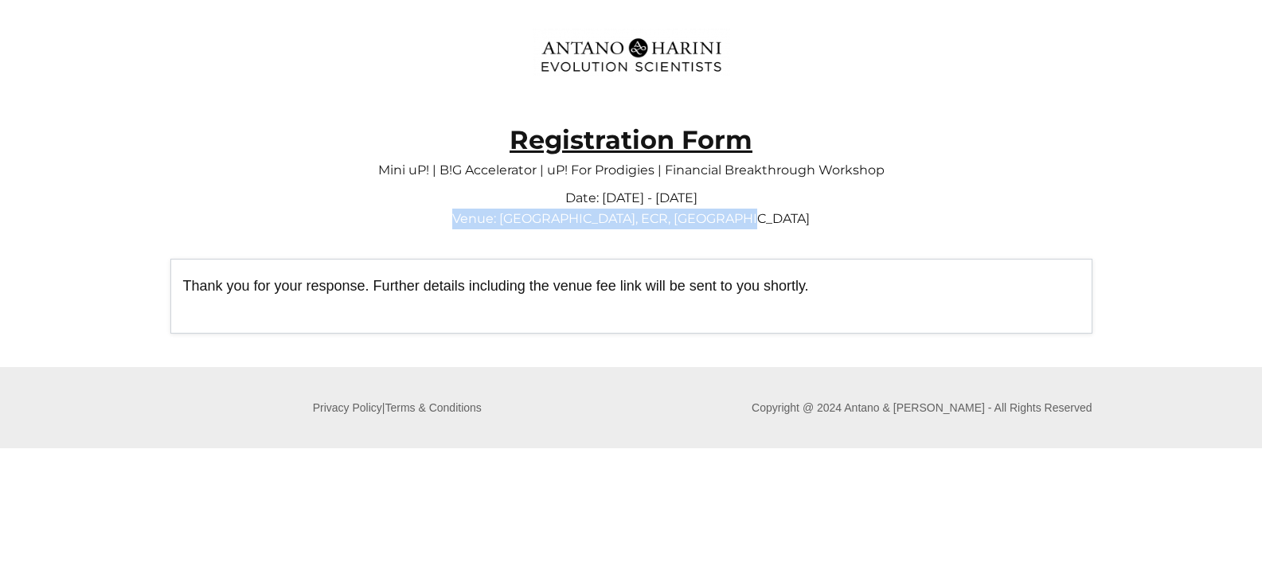
drag, startPoint x: 440, startPoint y: 212, endPoint x: 796, endPoint y: 221, distance: 356.8
click at [795, 220] on p "Date: [DATE] - [DATE] Venue: [GEOGRAPHIC_DATA], [GEOGRAPHIC_DATA]" at bounding box center [631, 203] width 922 height 58
click at [803, 222] on p "Date: [DATE] - [DATE] Venue: [GEOGRAPHIC_DATA], [GEOGRAPHIC_DATA]" at bounding box center [631, 203] width 922 height 58
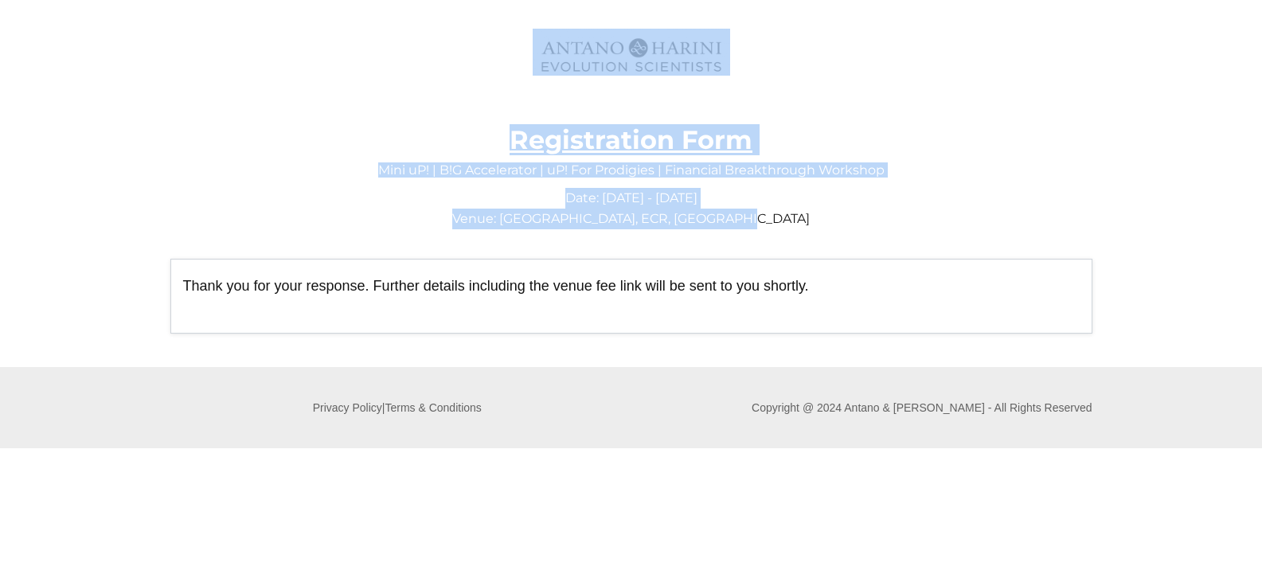
drag, startPoint x: 831, startPoint y: 221, endPoint x: 407, endPoint y: 41, distance: 461.0
click at [407, 41] on div "**********" at bounding box center [631, 183] width 955 height 365
click at [839, 92] on div at bounding box center [625, 52] width 967 height 103
